Goal: Information Seeking & Learning: Learn about a topic

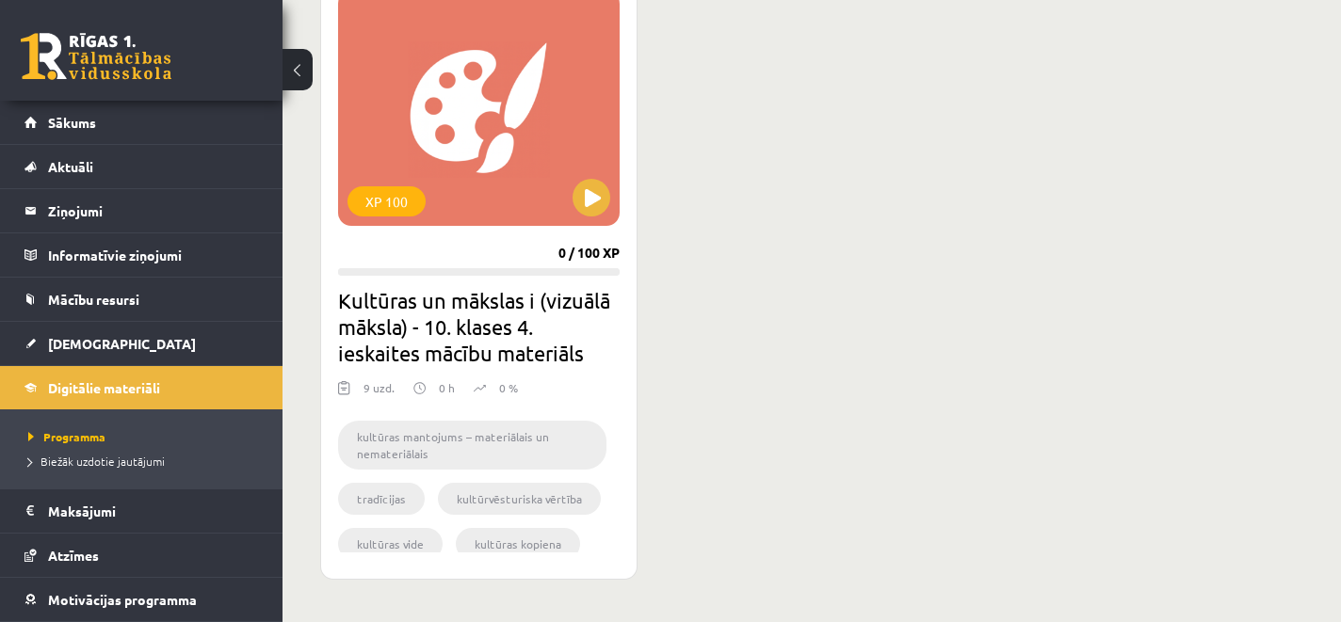
scroll to position [1162, 0]
click at [589, 188] on button at bounding box center [592, 197] width 38 height 38
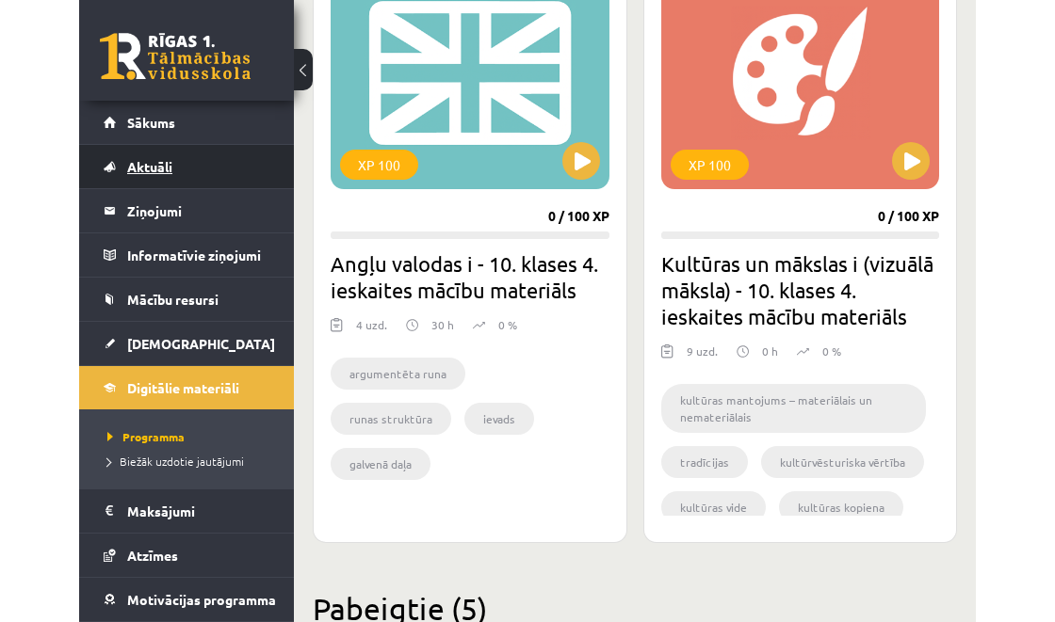
scroll to position [1703, 0]
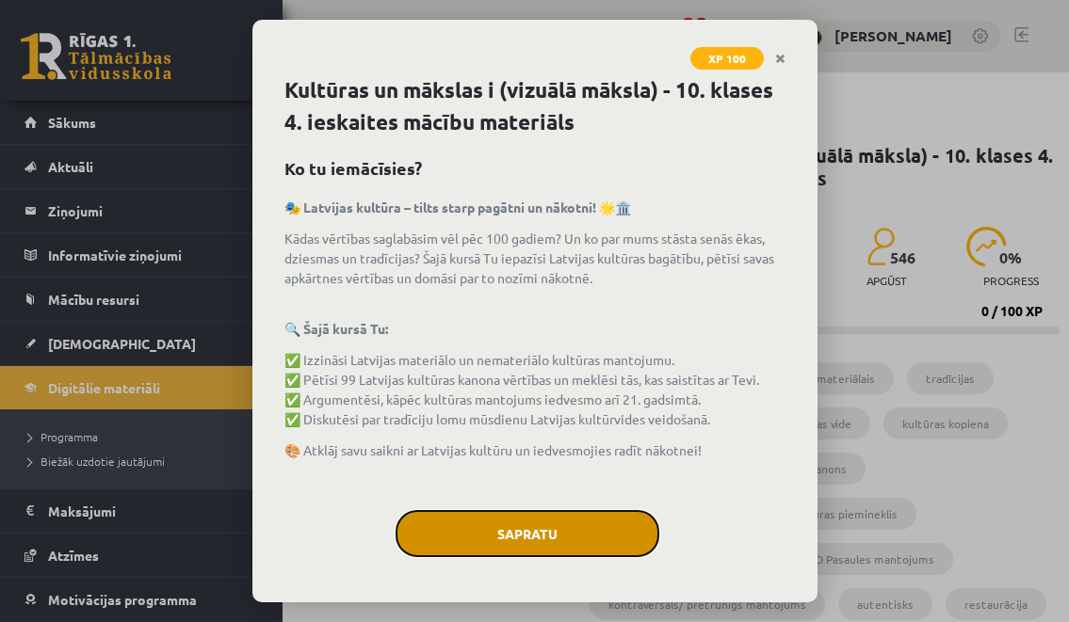
click at [527, 520] on button "Sapratu" at bounding box center [527, 533] width 264 height 47
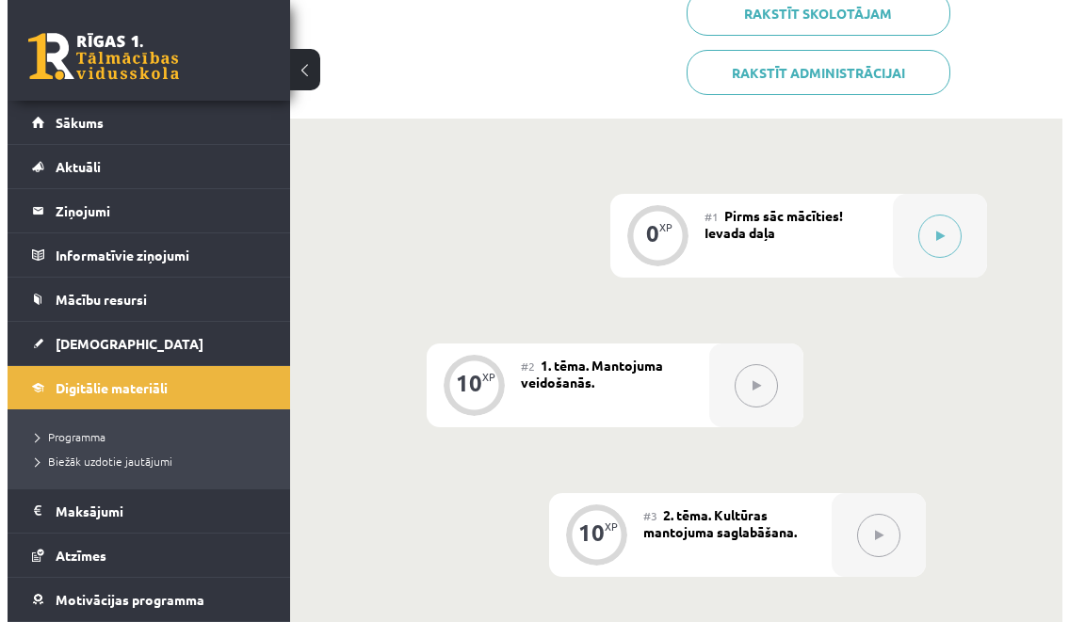
scroll to position [686, 0]
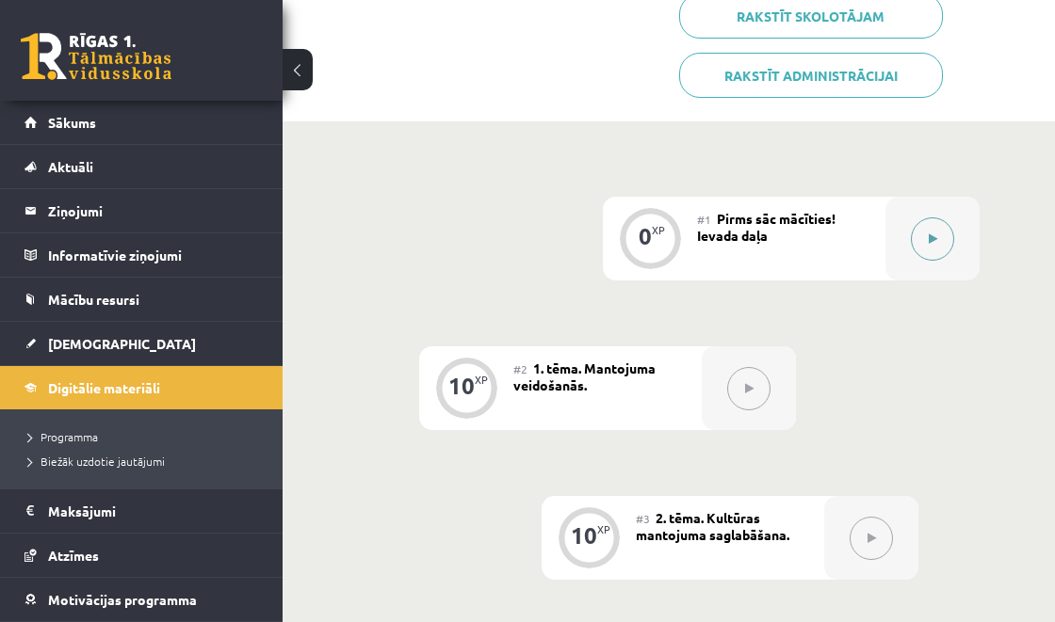
click at [928, 249] on button at bounding box center [932, 239] width 43 height 43
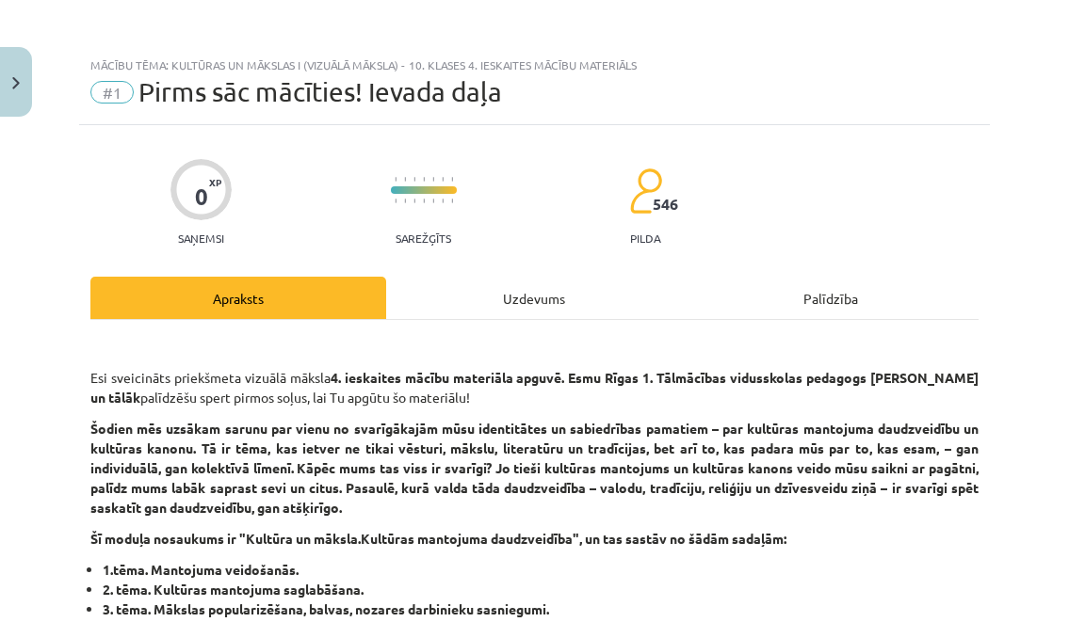
click at [516, 299] on div "Uzdevums" at bounding box center [534, 298] width 296 height 42
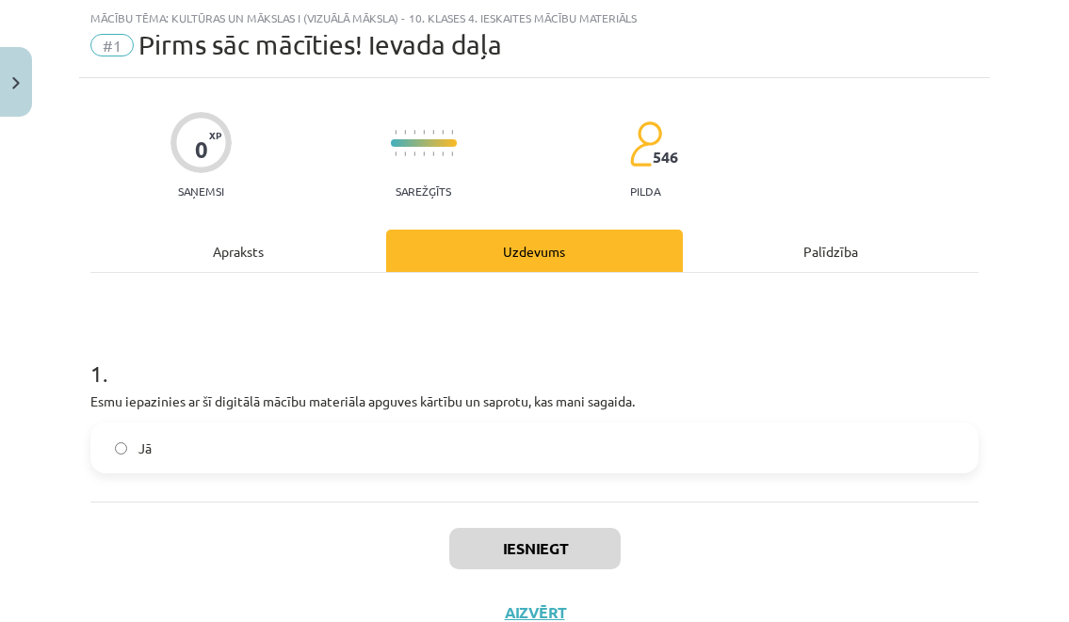
click at [197, 454] on label "Jā" at bounding box center [534, 448] width 884 height 47
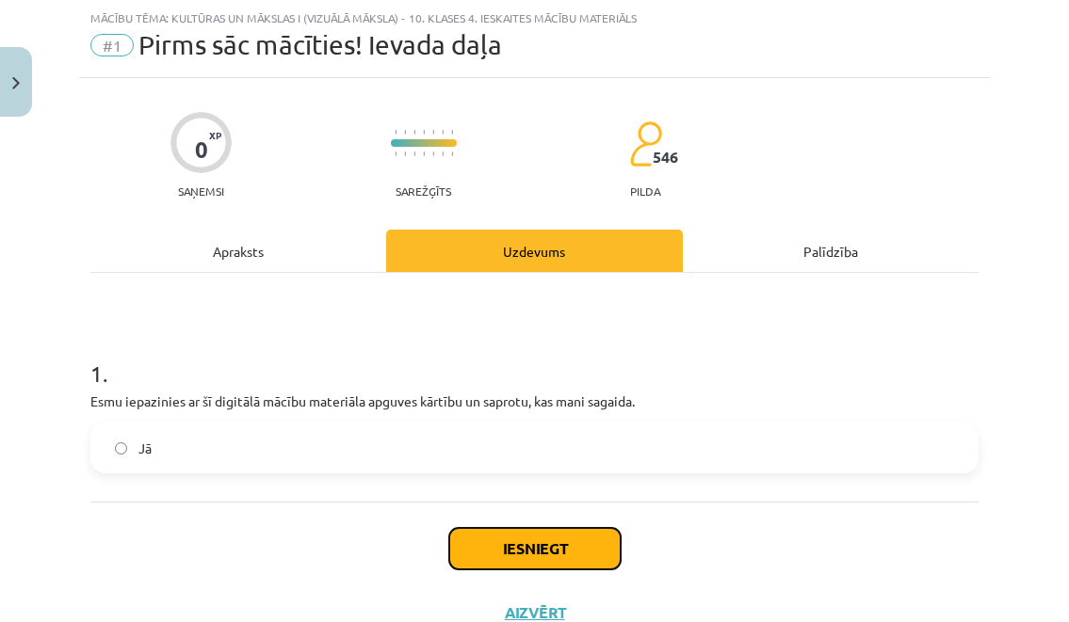
click at [534, 544] on button "Iesniegt" at bounding box center [534, 548] width 171 height 41
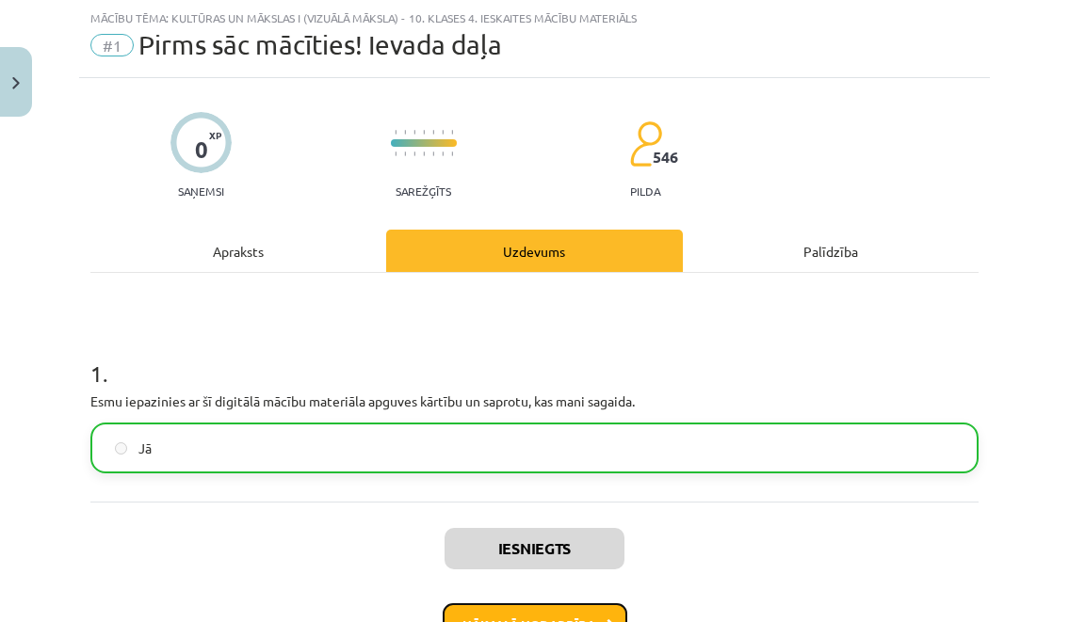
click at [522, 609] on button "Nākamā nodarbība" at bounding box center [535, 625] width 185 height 43
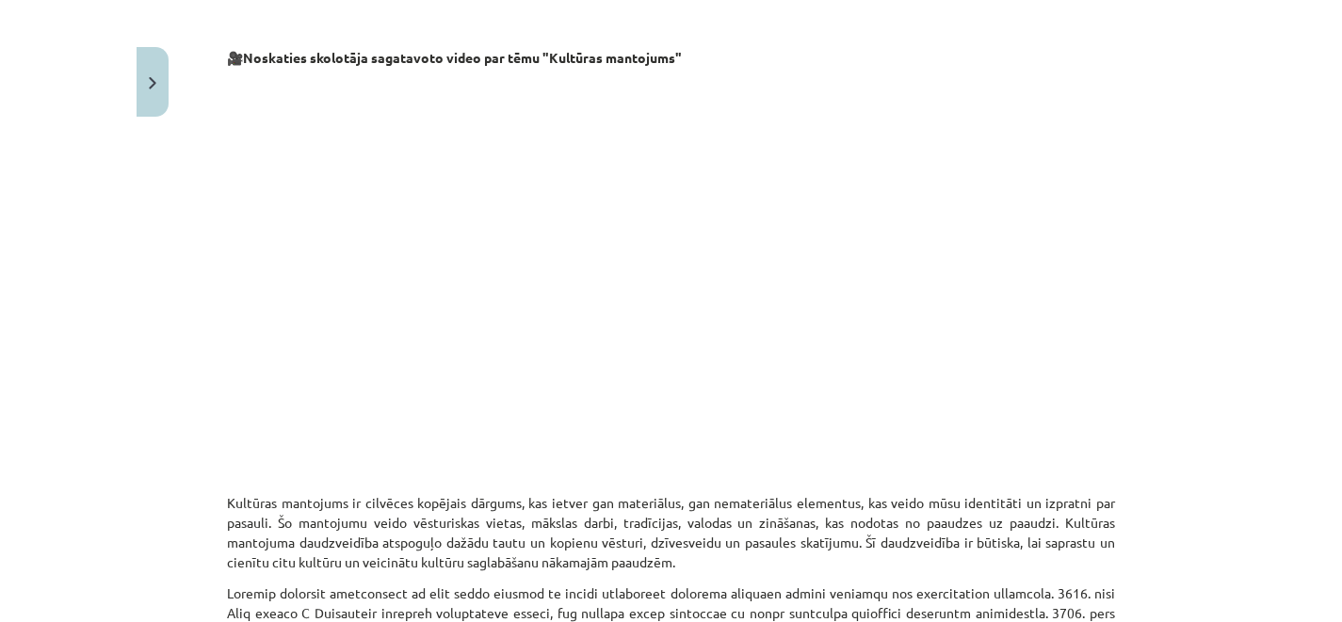
scroll to position [417, 0]
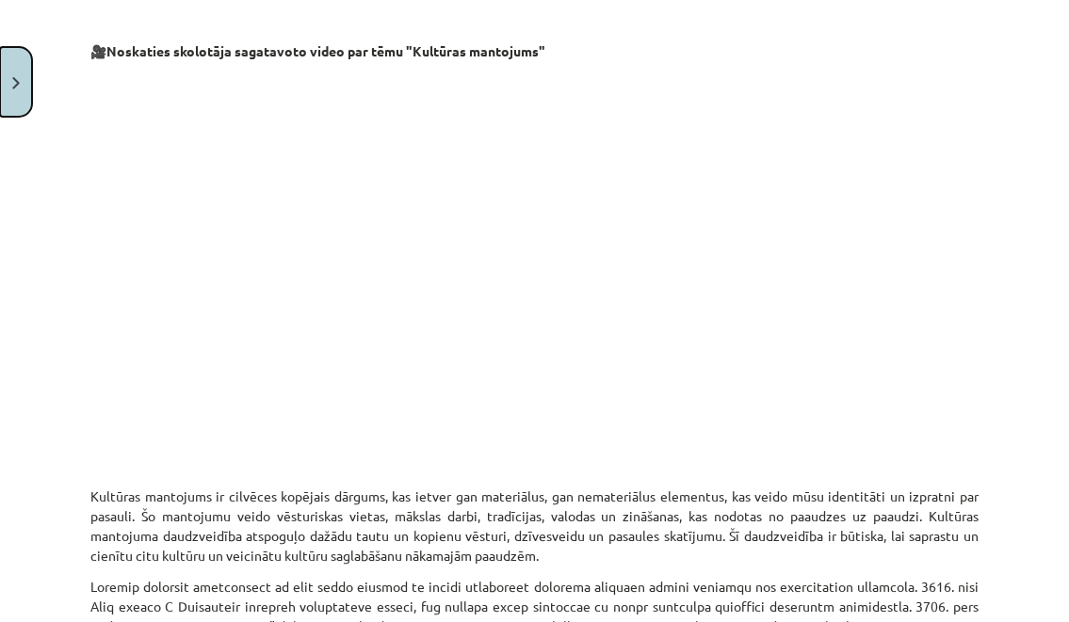
click at [13, 85] on img "Close" at bounding box center [16, 83] width 8 height 12
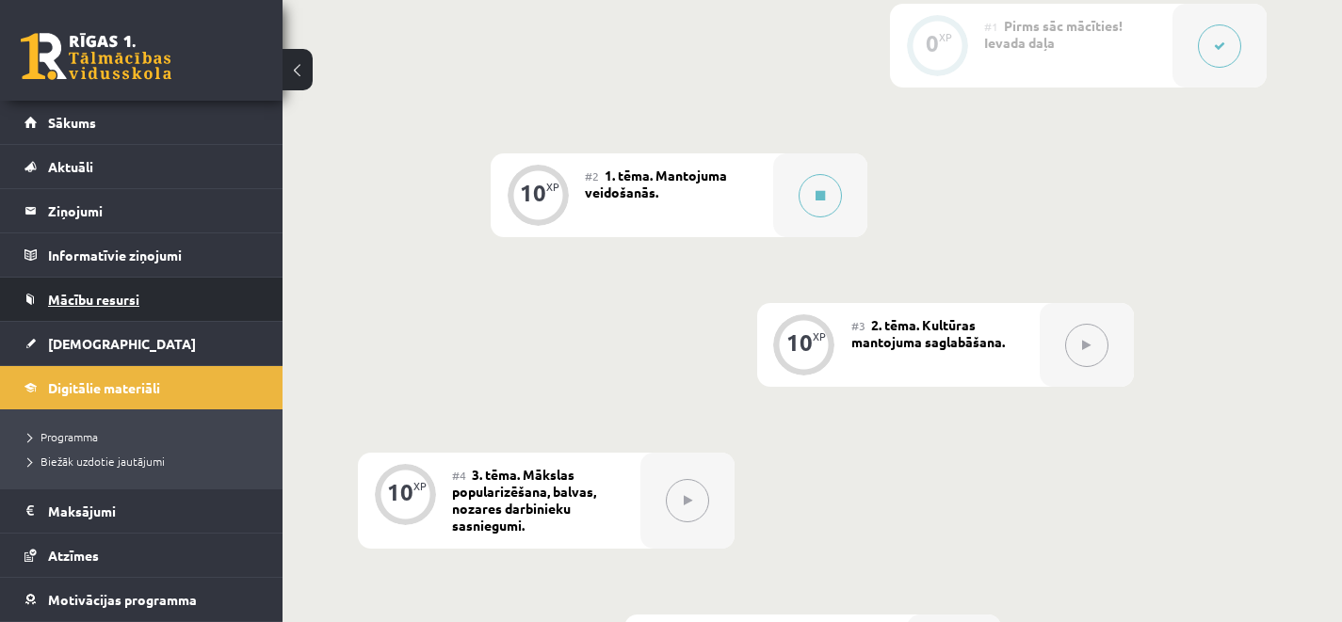
click at [140, 292] on link "Mācību resursi" at bounding box center [141, 299] width 234 height 43
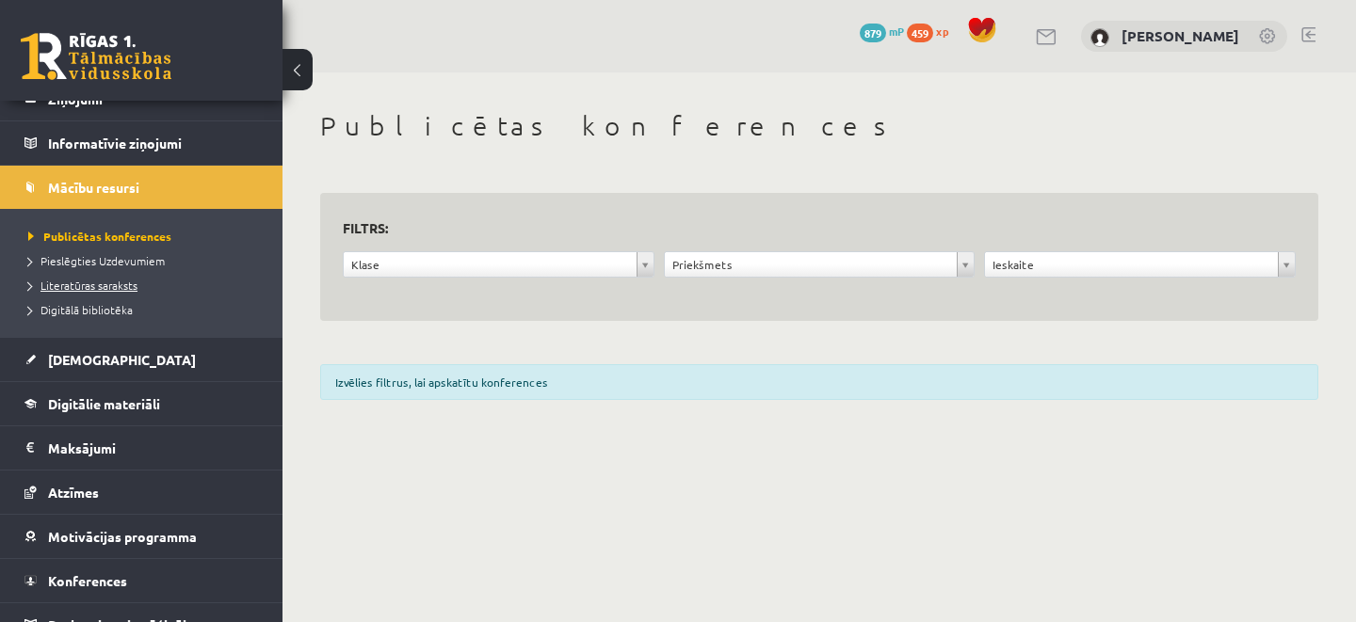
scroll to position [137, 0]
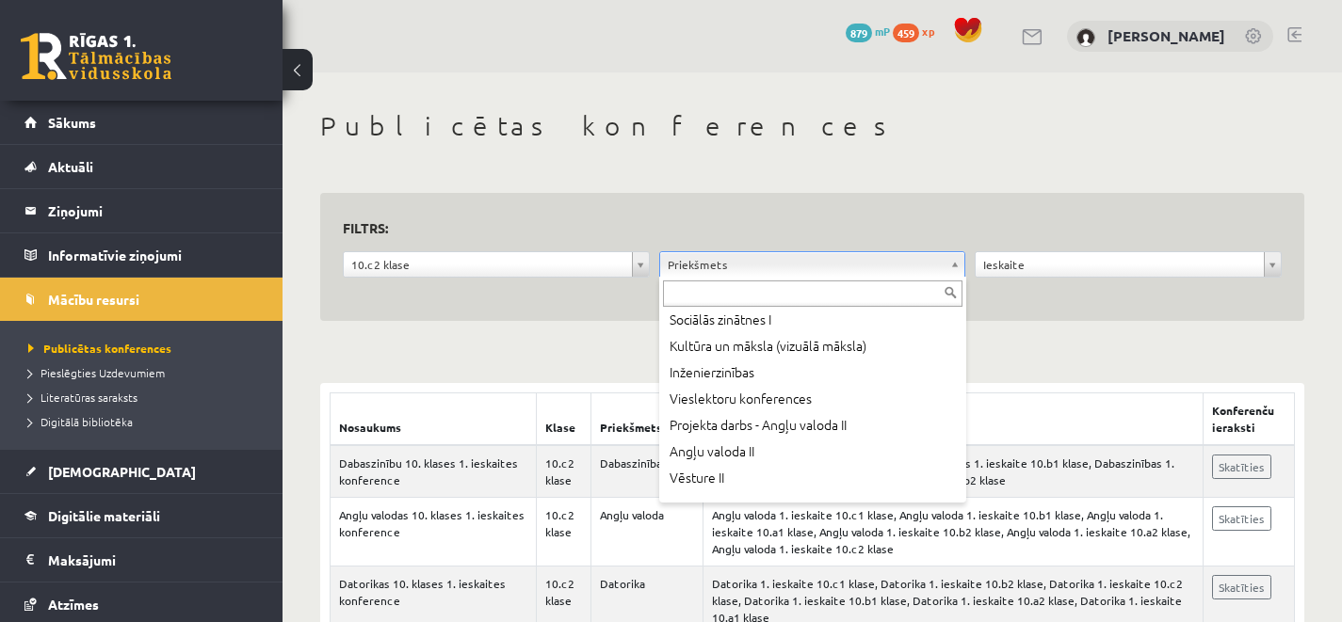
scroll to position [559, 0]
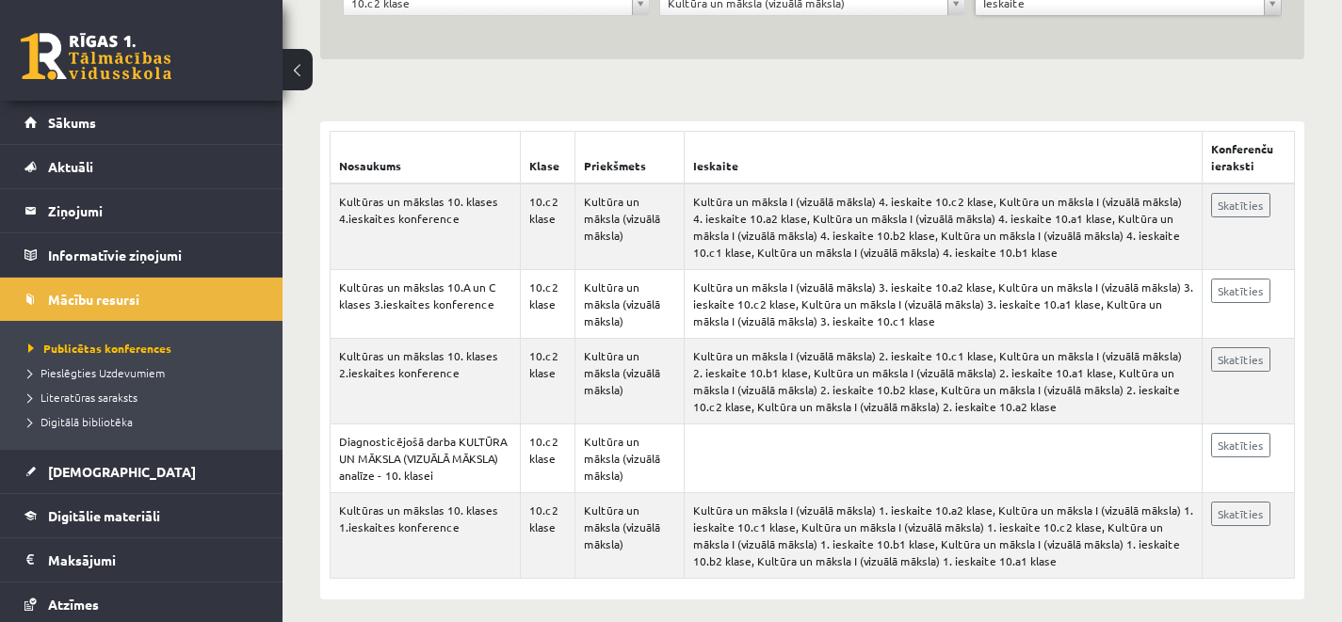
scroll to position [277, 0]
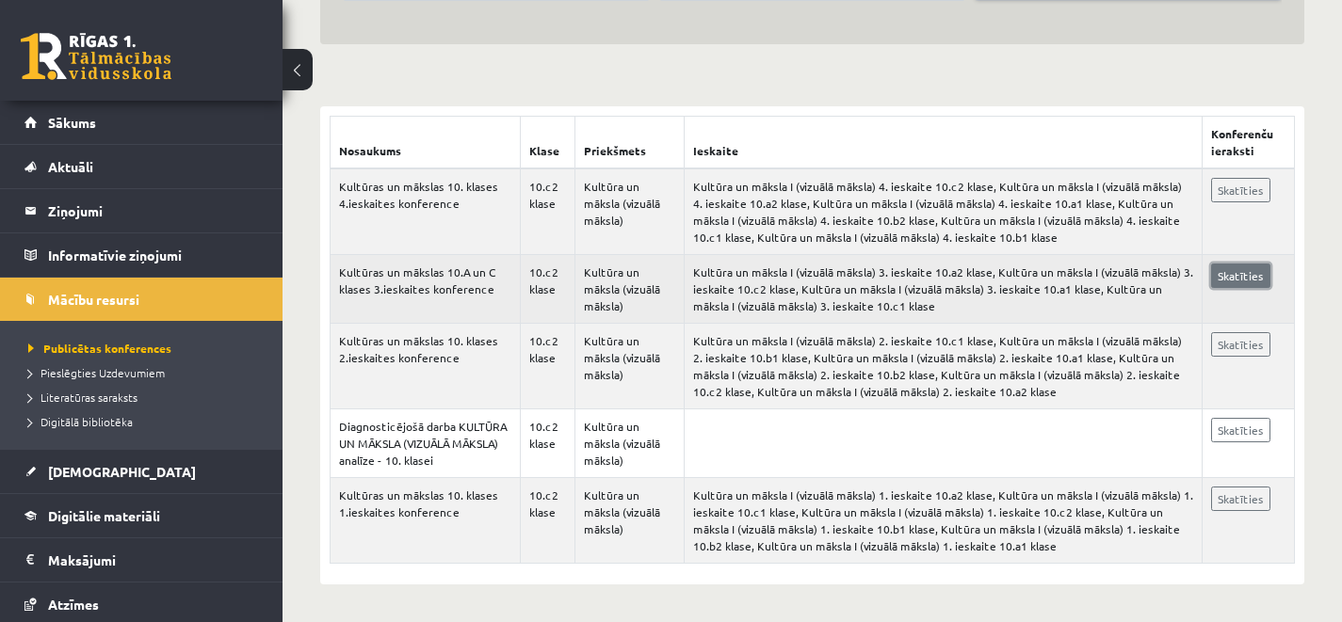
click at [1243, 268] on link "Skatīties" at bounding box center [1240, 276] width 59 height 24
